Goal: Transaction & Acquisition: Subscribe to service/newsletter

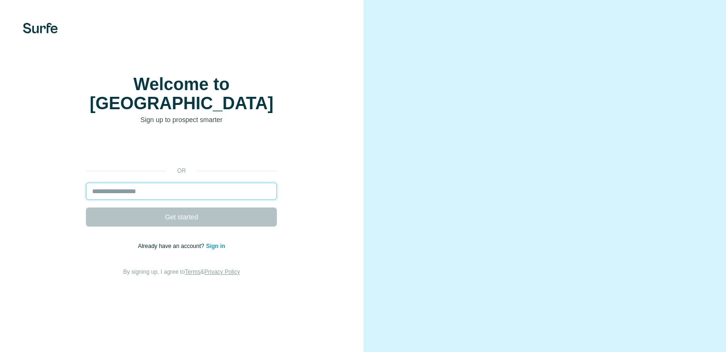
drag, startPoint x: 115, startPoint y: 199, endPoint x: 120, endPoint y: 204, distance: 7.4
click at [115, 199] on input "email" at bounding box center [181, 191] width 191 height 17
type input "**********"
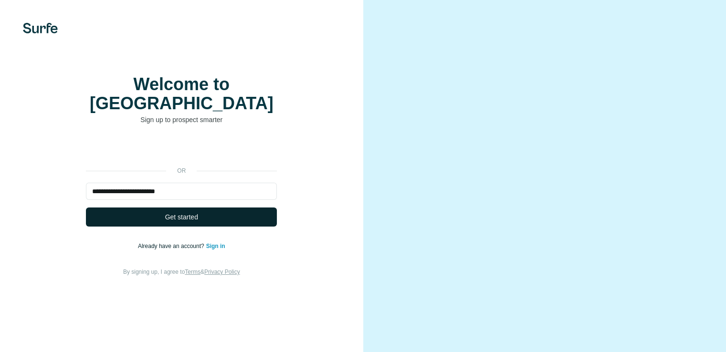
click at [188, 222] on span "Get started" at bounding box center [181, 217] width 33 height 10
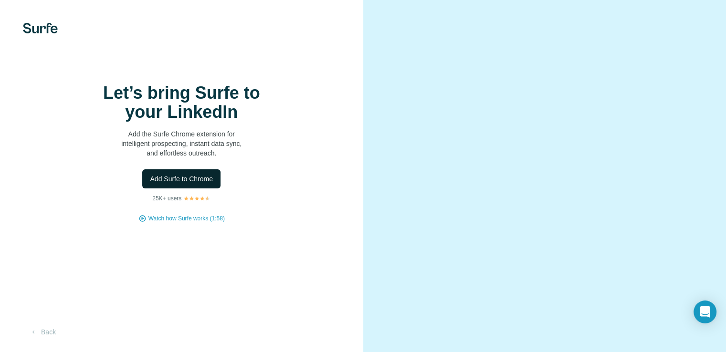
click at [187, 184] on span "Add Surfe to Chrome" at bounding box center [181, 179] width 63 height 10
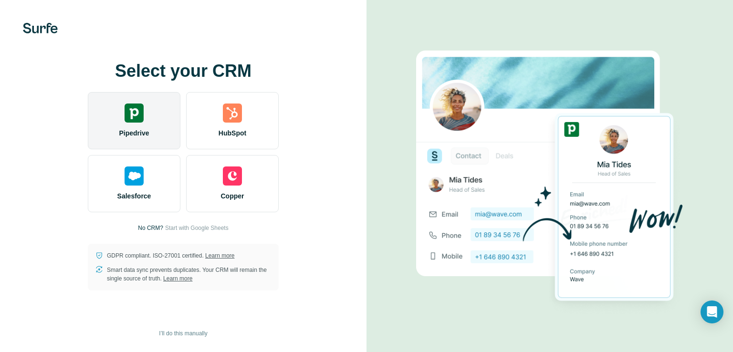
click at [134, 125] on div "Pipedrive" at bounding box center [134, 120] width 93 height 57
click at [164, 136] on div "Pipedrive" at bounding box center [134, 120] width 93 height 57
